Goal: Find specific page/section: Find specific page/section

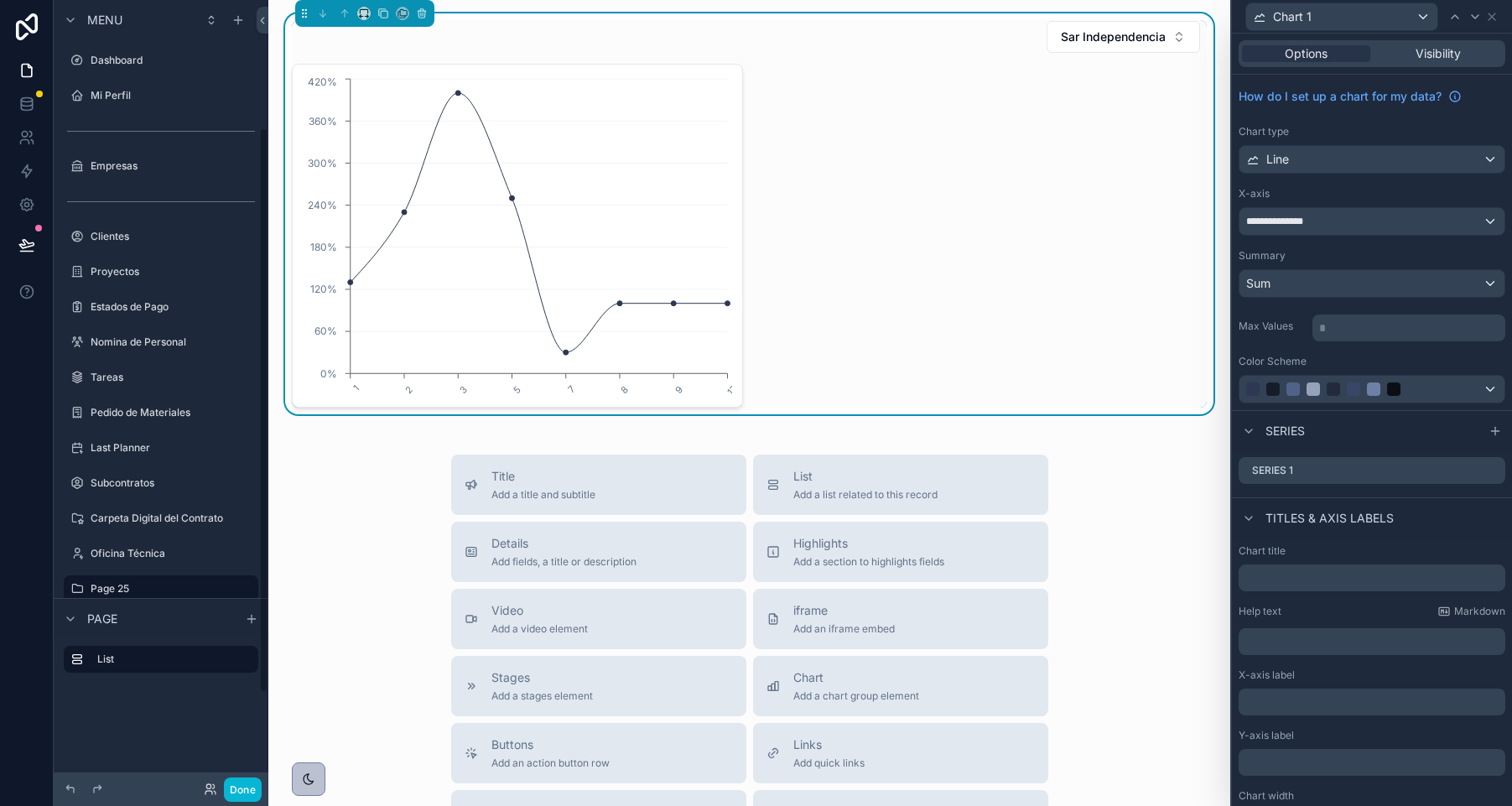
scroll to position [178, 0]
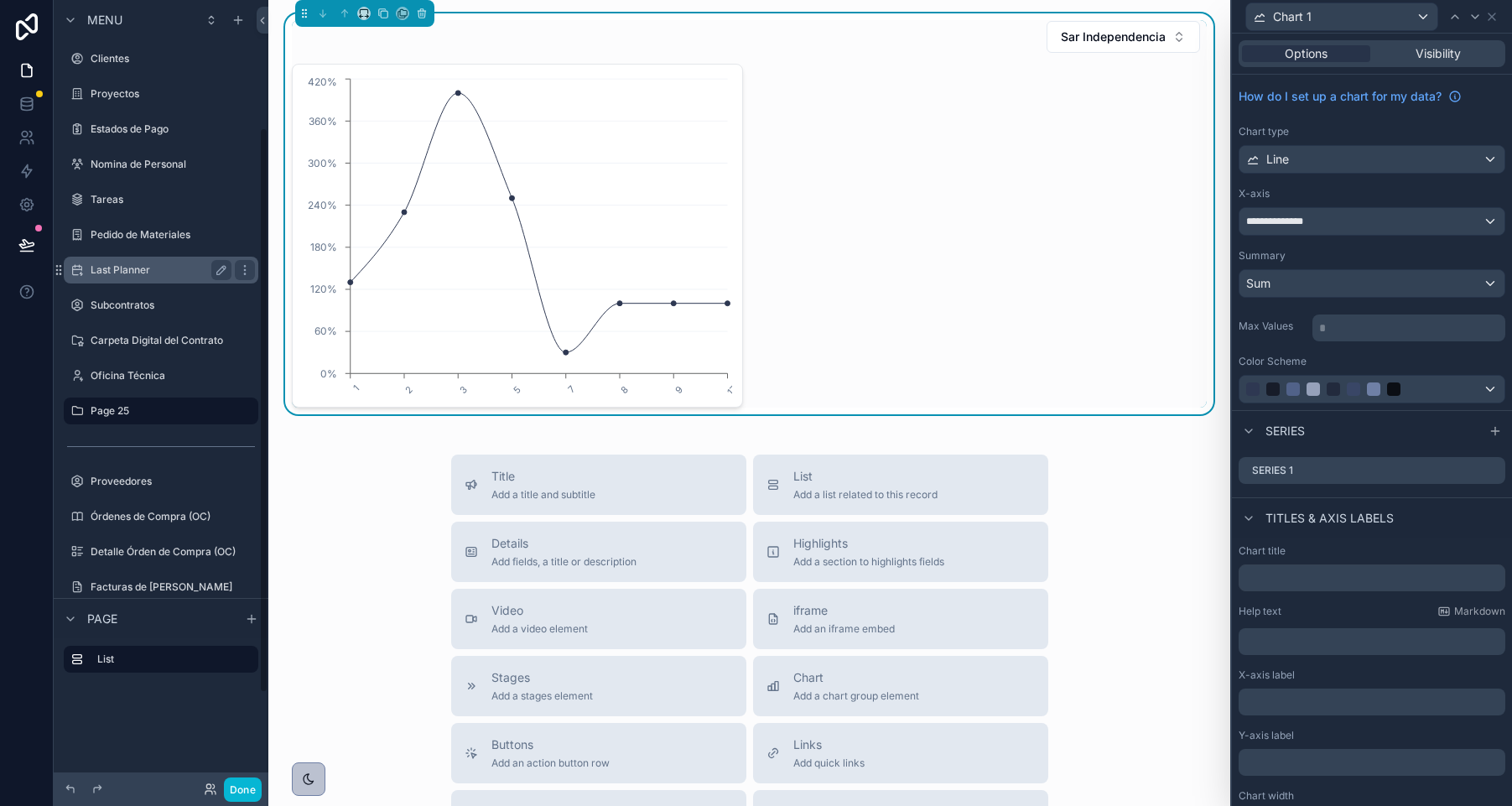
click at [161, 270] on label "Last Planner" at bounding box center [157, 270] width 134 height 13
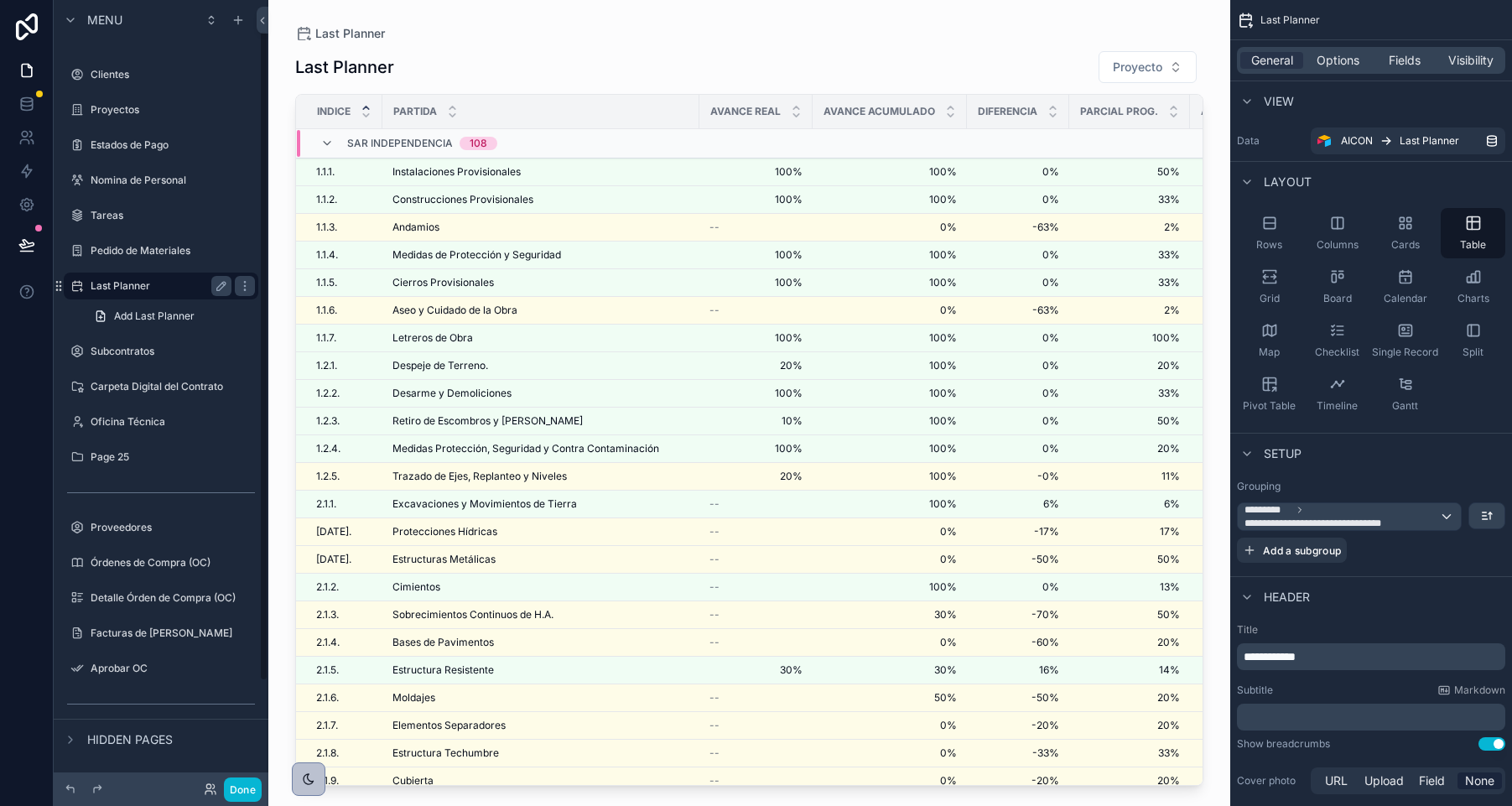
scroll to position [37, 0]
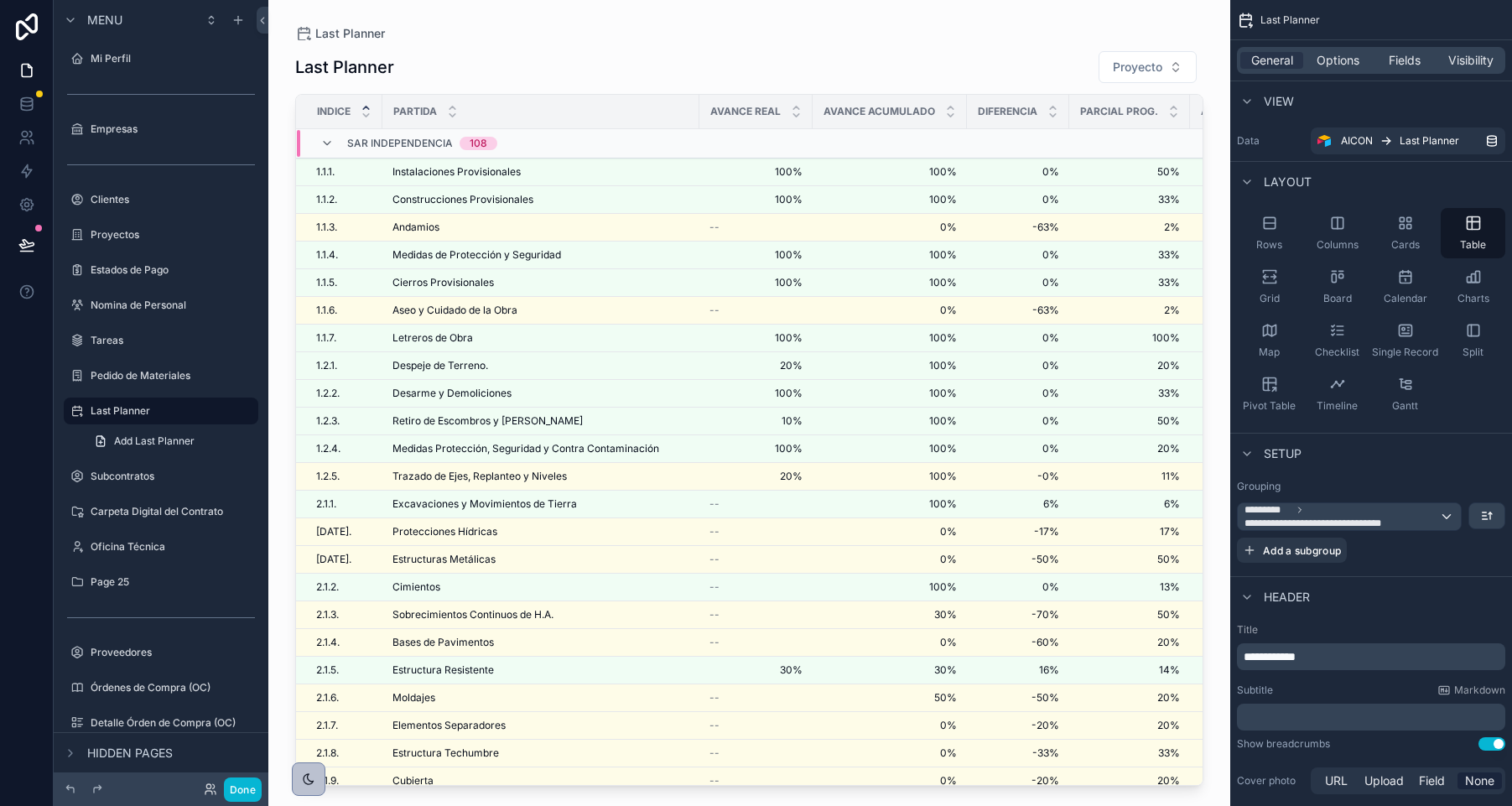
click at [467, 172] on div "scrollable content" at bounding box center [749, 393] width 962 height 786
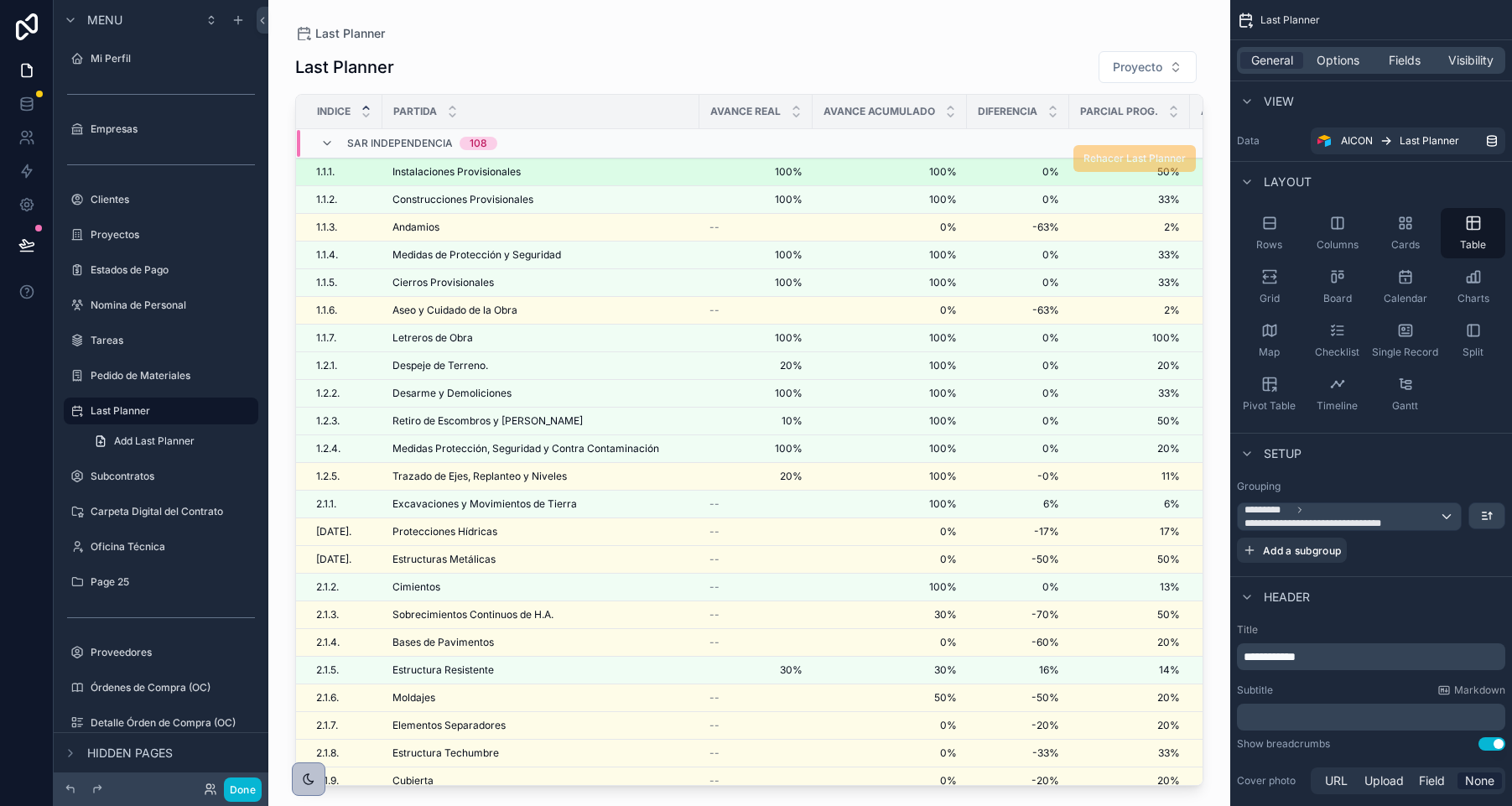
click at [481, 170] on span "Instalaciones Provisionales" at bounding box center [456, 172] width 128 height 13
